Goal: Find specific page/section

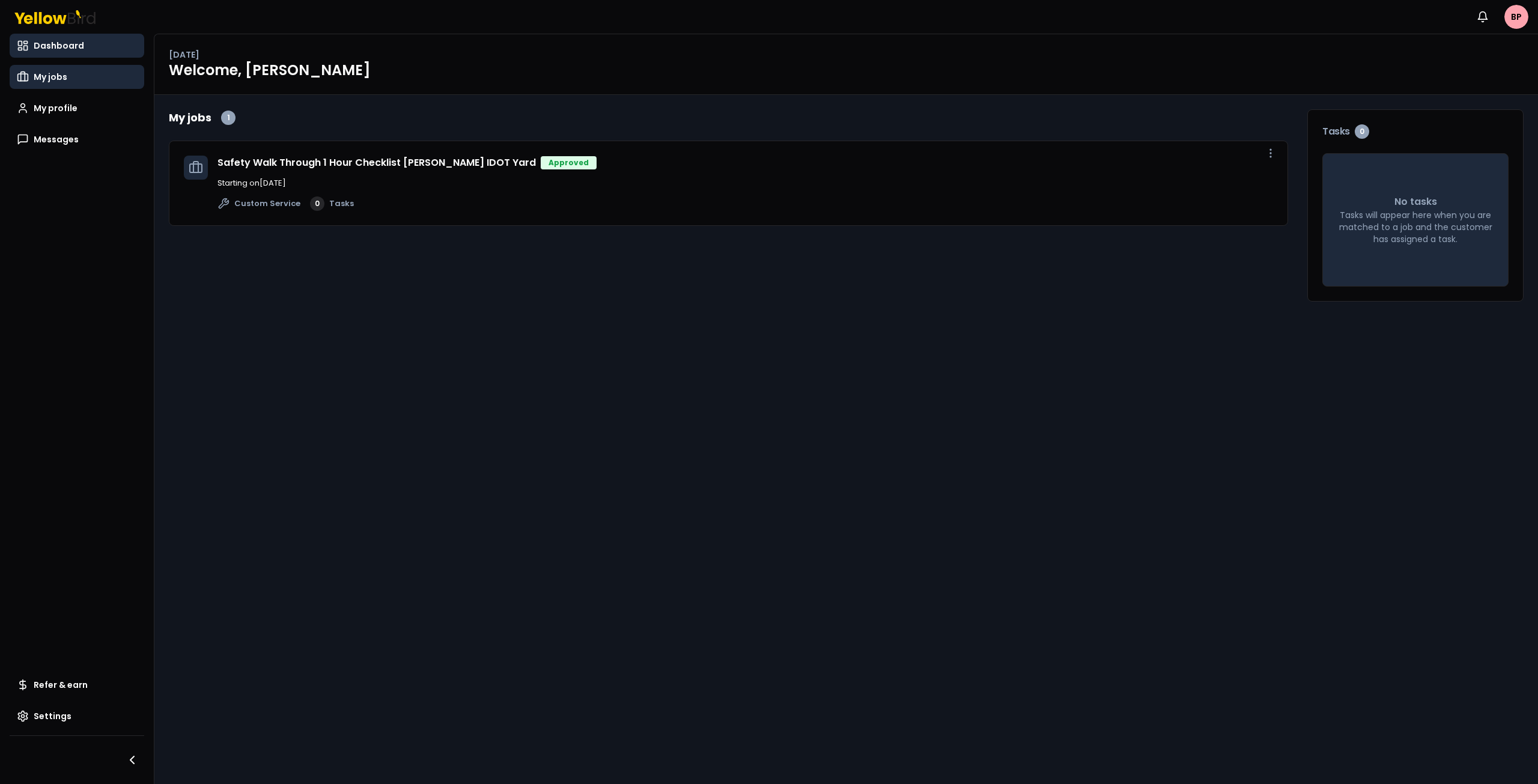
click at [67, 79] on link "My jobs" at bounding box center [76, 77] width 135 height 24
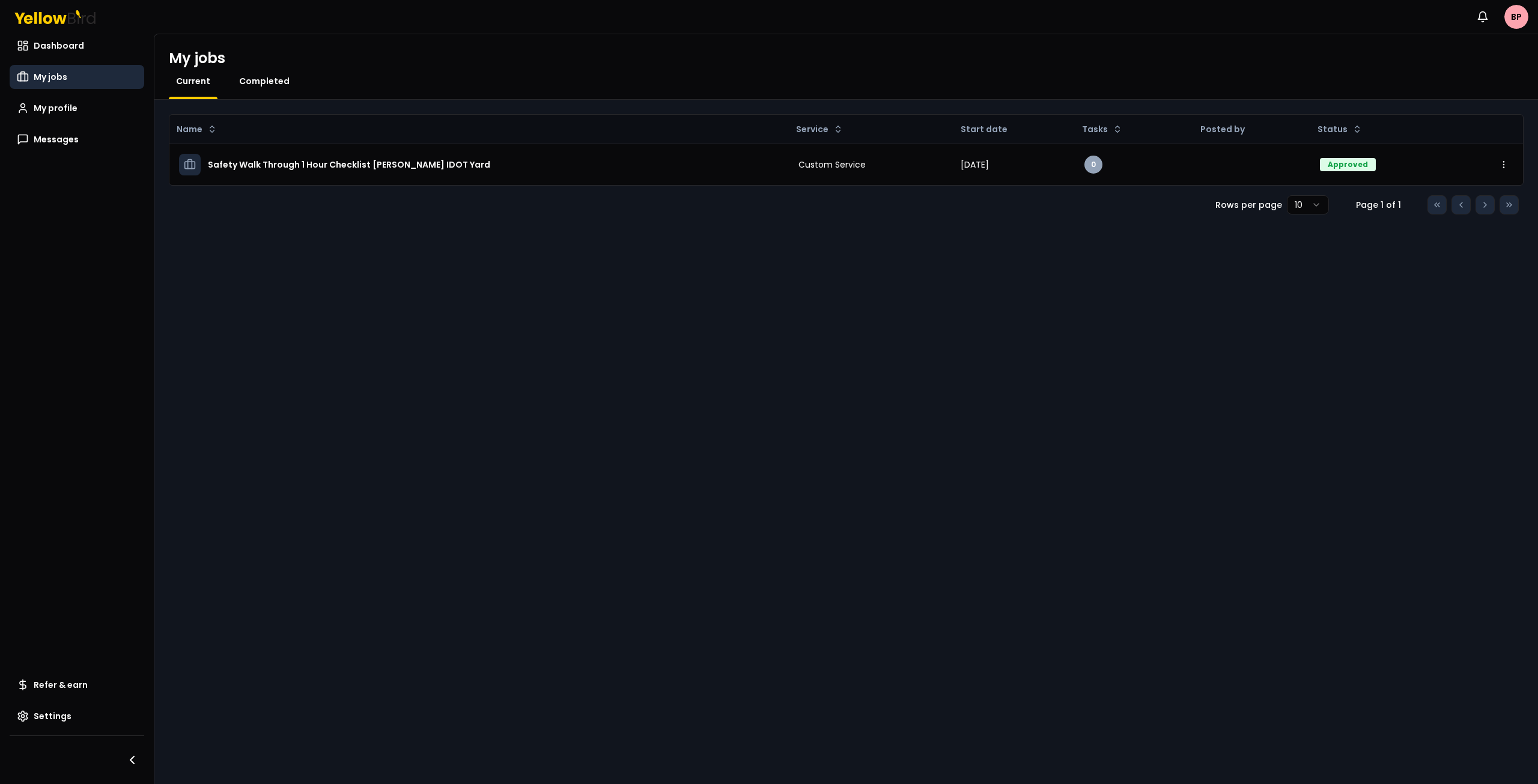
click at [246, 79] on span "Completed" at bounding box center [264, 81] width 51 height 12
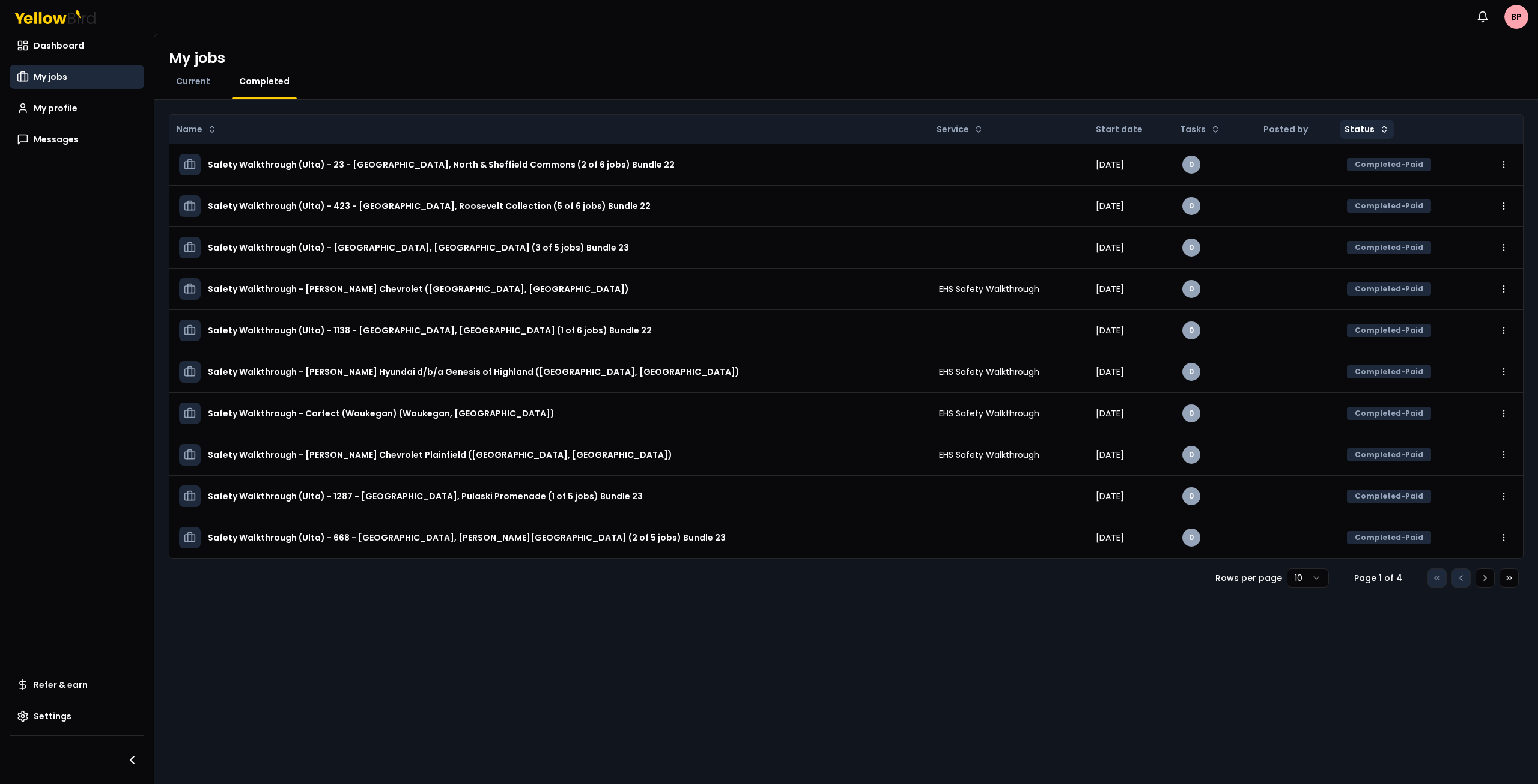
click at [1374, 128] on html "Notifications BP Dashboard My jobs My profile Messages Refer & earn Settings My…" at bounding box center [769, 392] width 1538 height 784
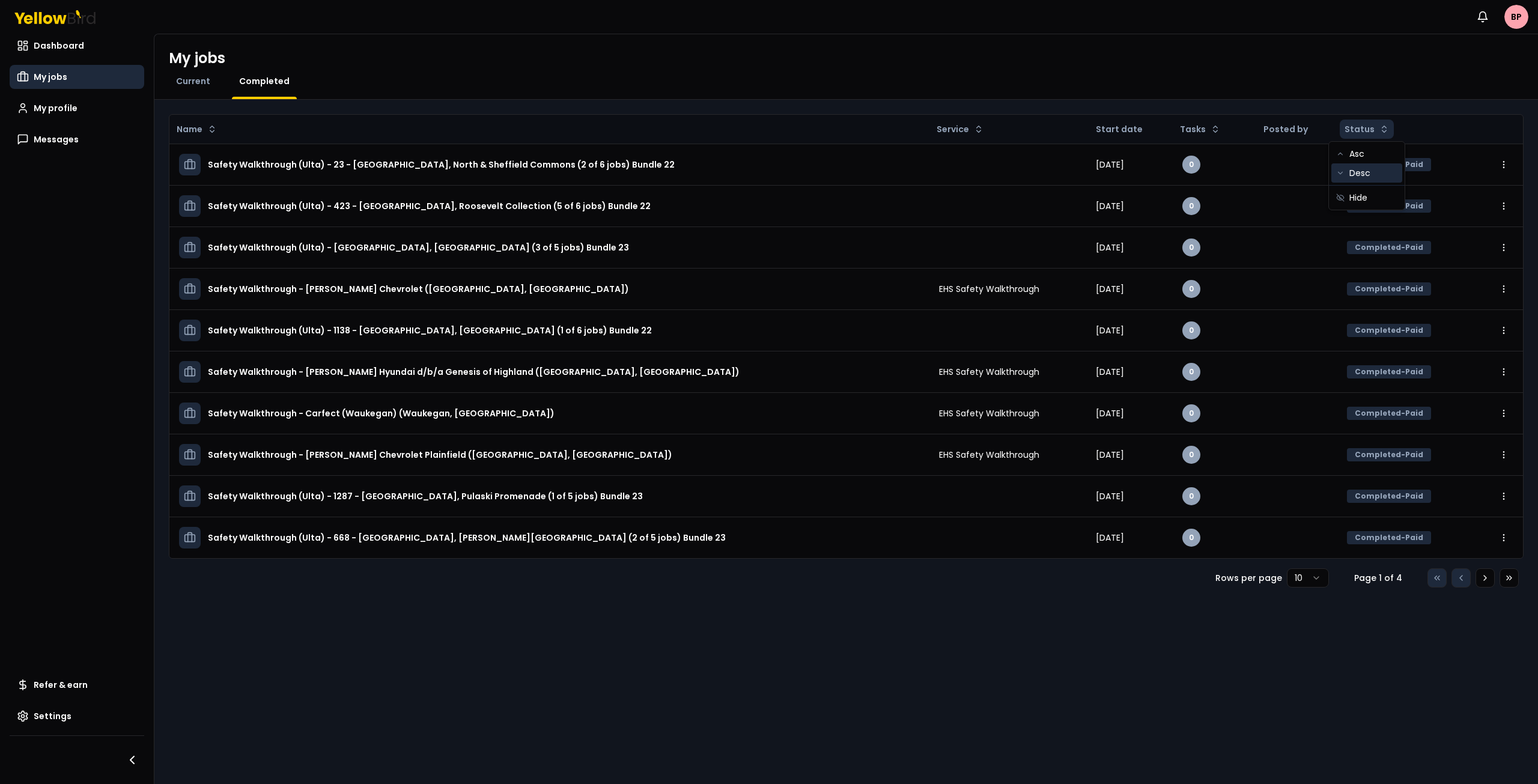
click at [1375, 173] on div "Desc" at bounding box center [1366, 173] width 71 height 19
